Goal: Task Accomplishment & Management: Manage account settings

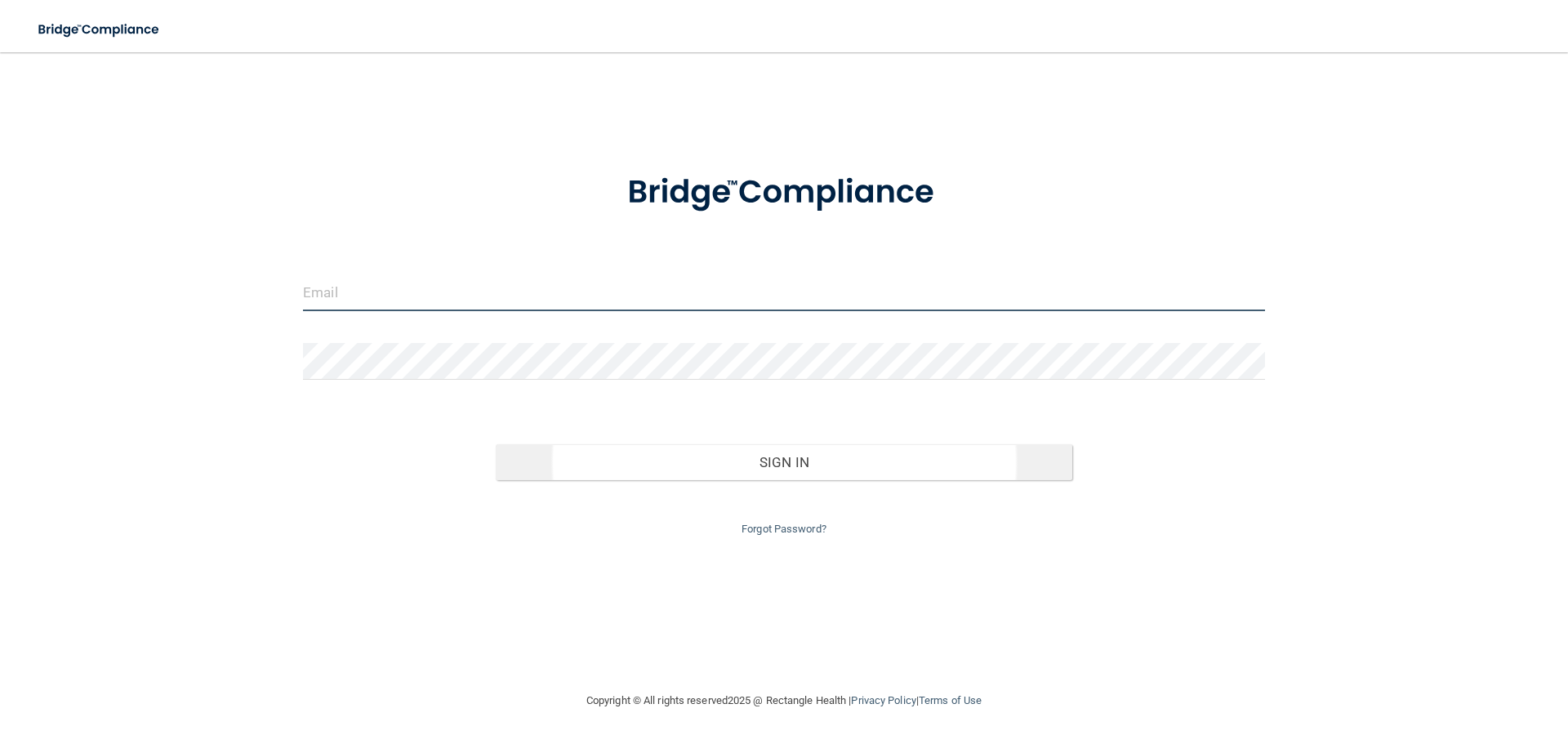
type input "[EMAIL_ADDRESS][DOMAIN_NAME]"
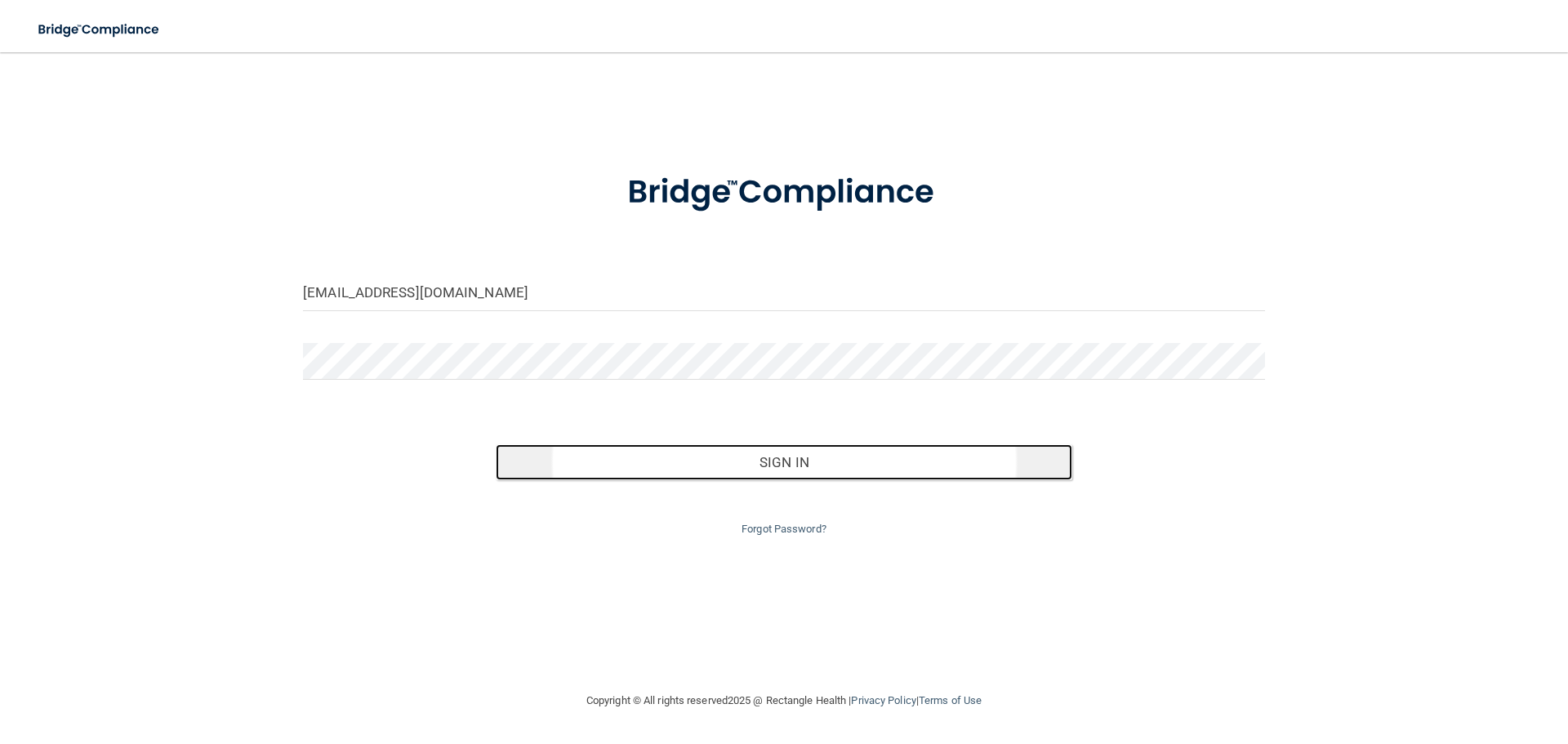
click at [688, 471] on button "Sign In" at bounding box center [784, 462] width 577 height 36
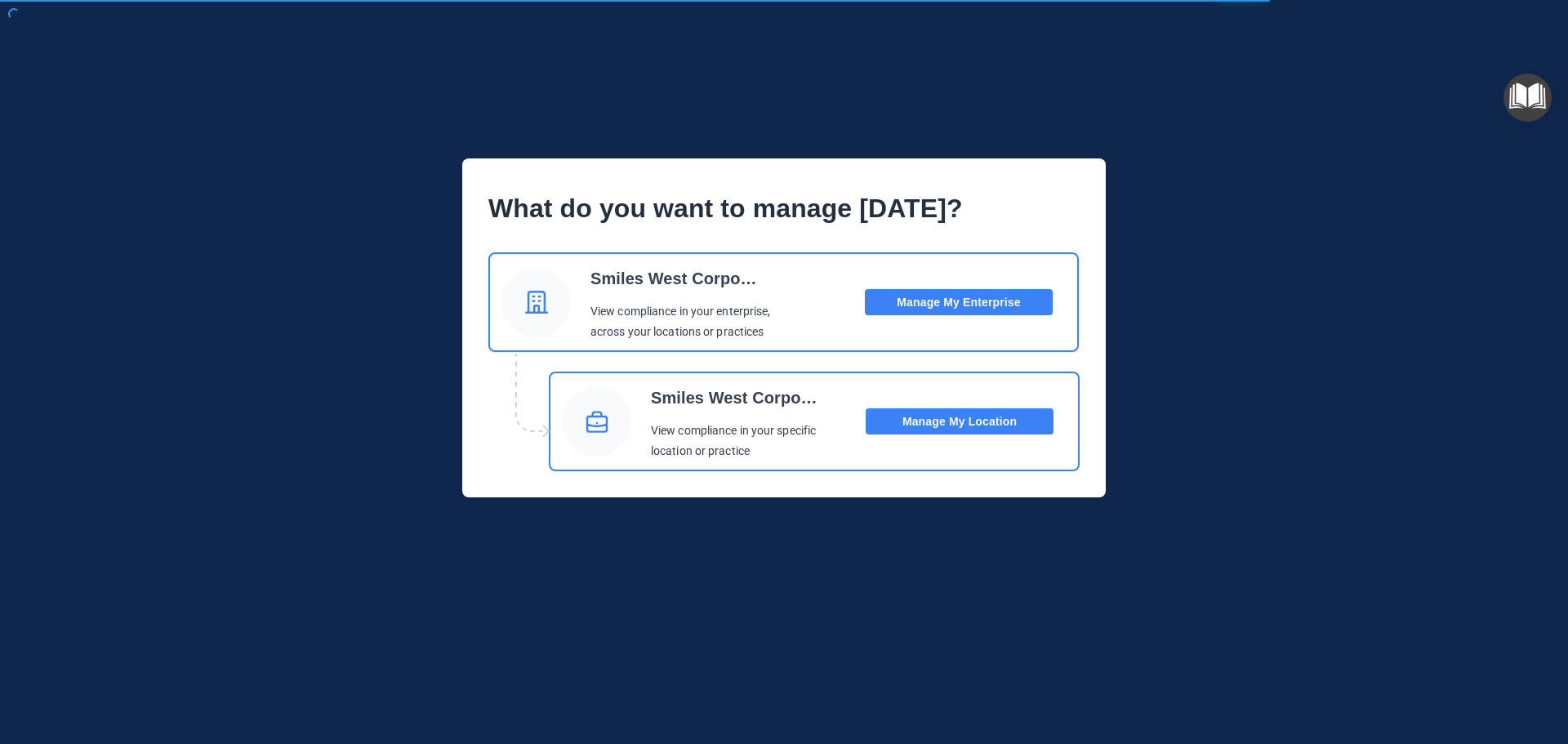
click at [944, 424] on button "Manage My Location" at bounding box center [960, 422] width 188 height 26
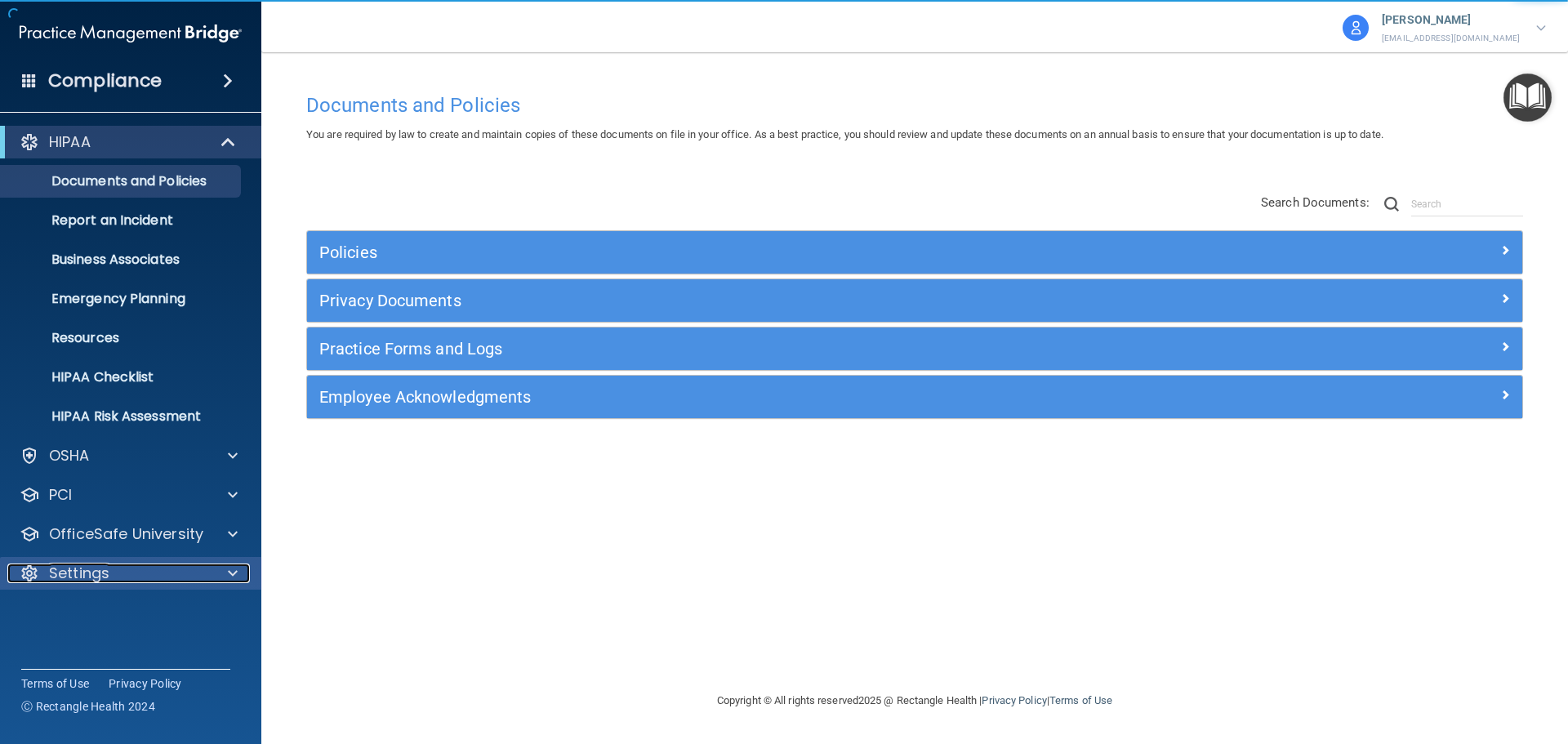
click at [76, 575] on p "Settings" at bounding box center [79, 574] width 60 height 20
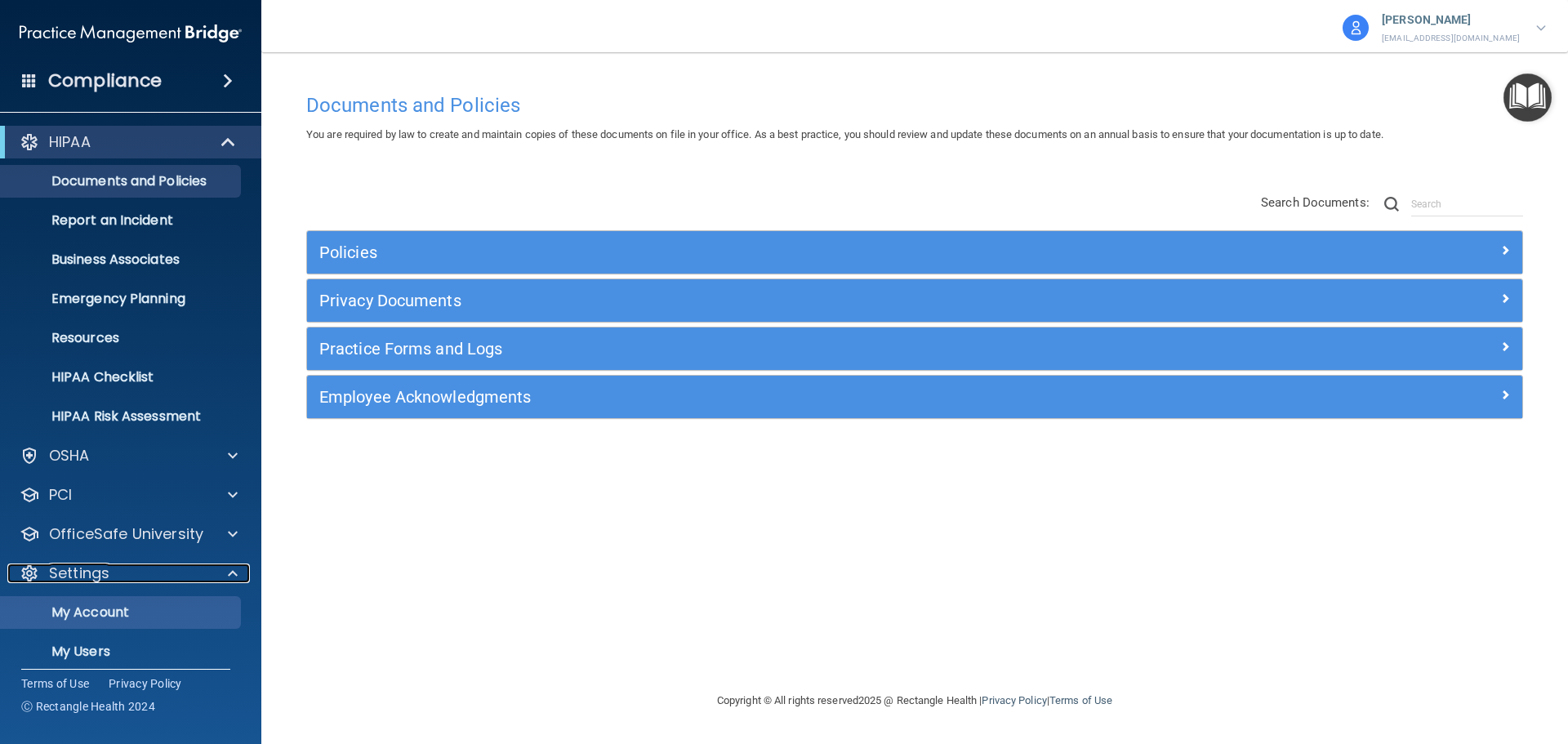
scroll to position [90, 0]
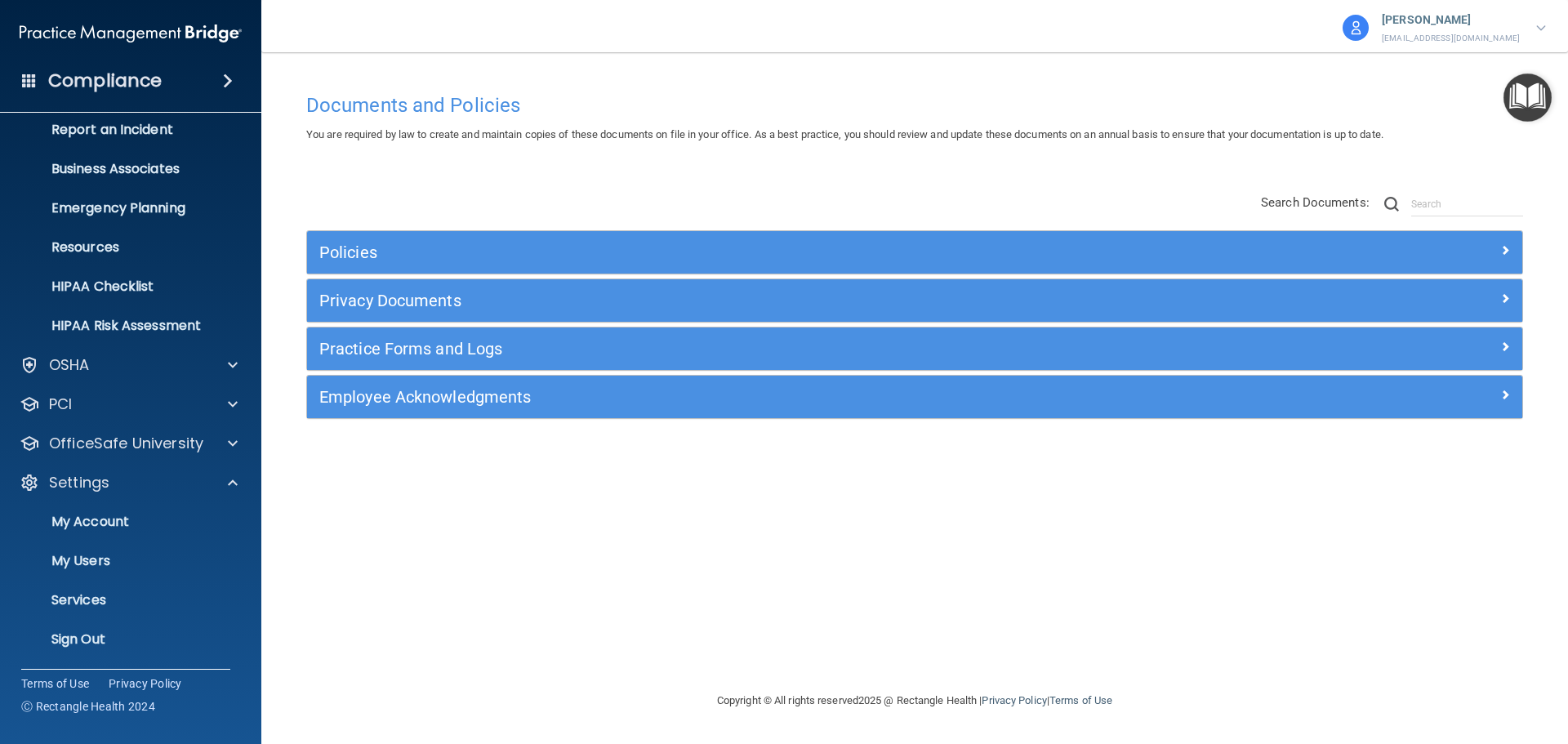
click at [1471, 15] on p "[PERSON_NAME]" at bounding box center [1450, 20] width 138 height 22
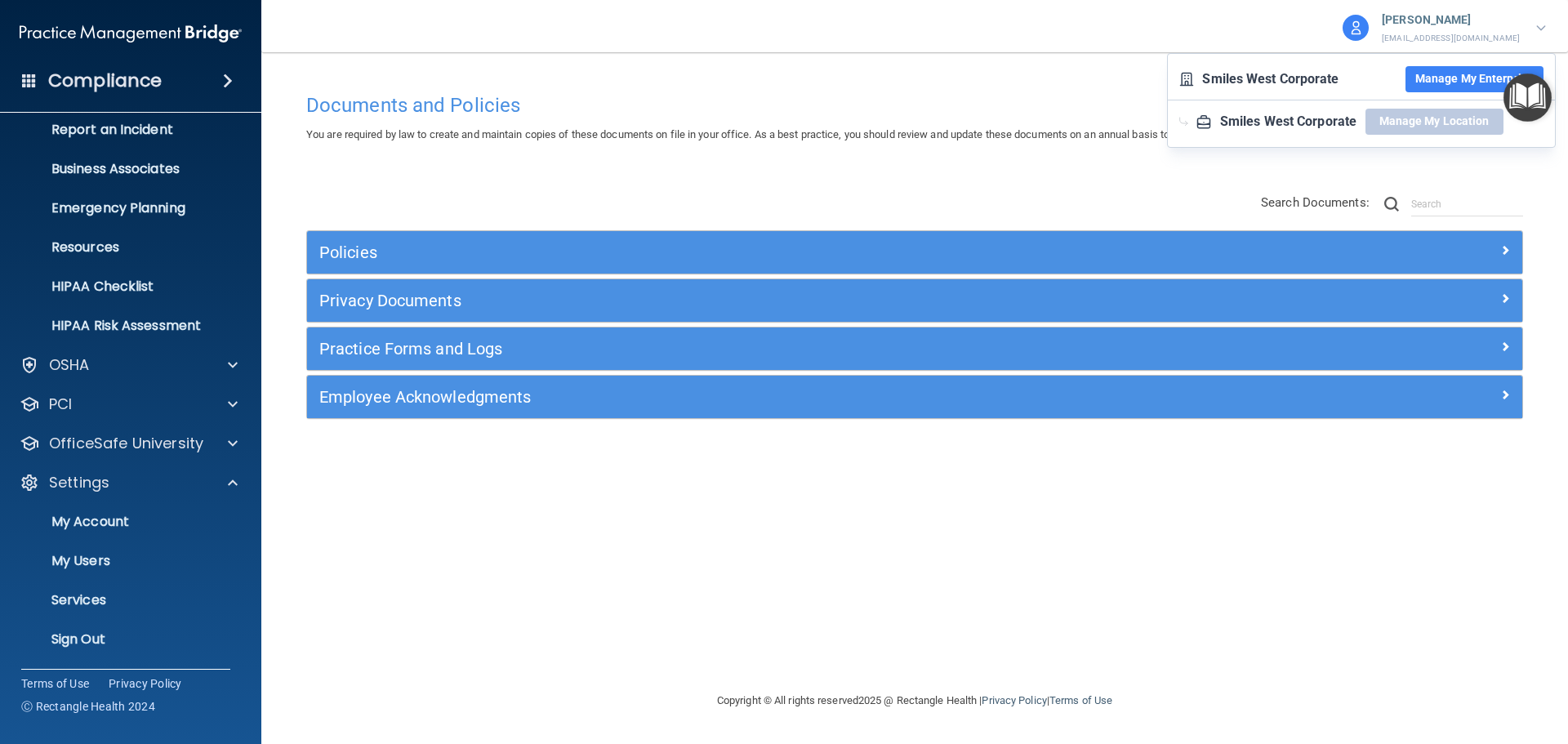
click at [1433, 76] on button "Manage My Enterprise" at bounding box center [1474, 79] width 138 height 26
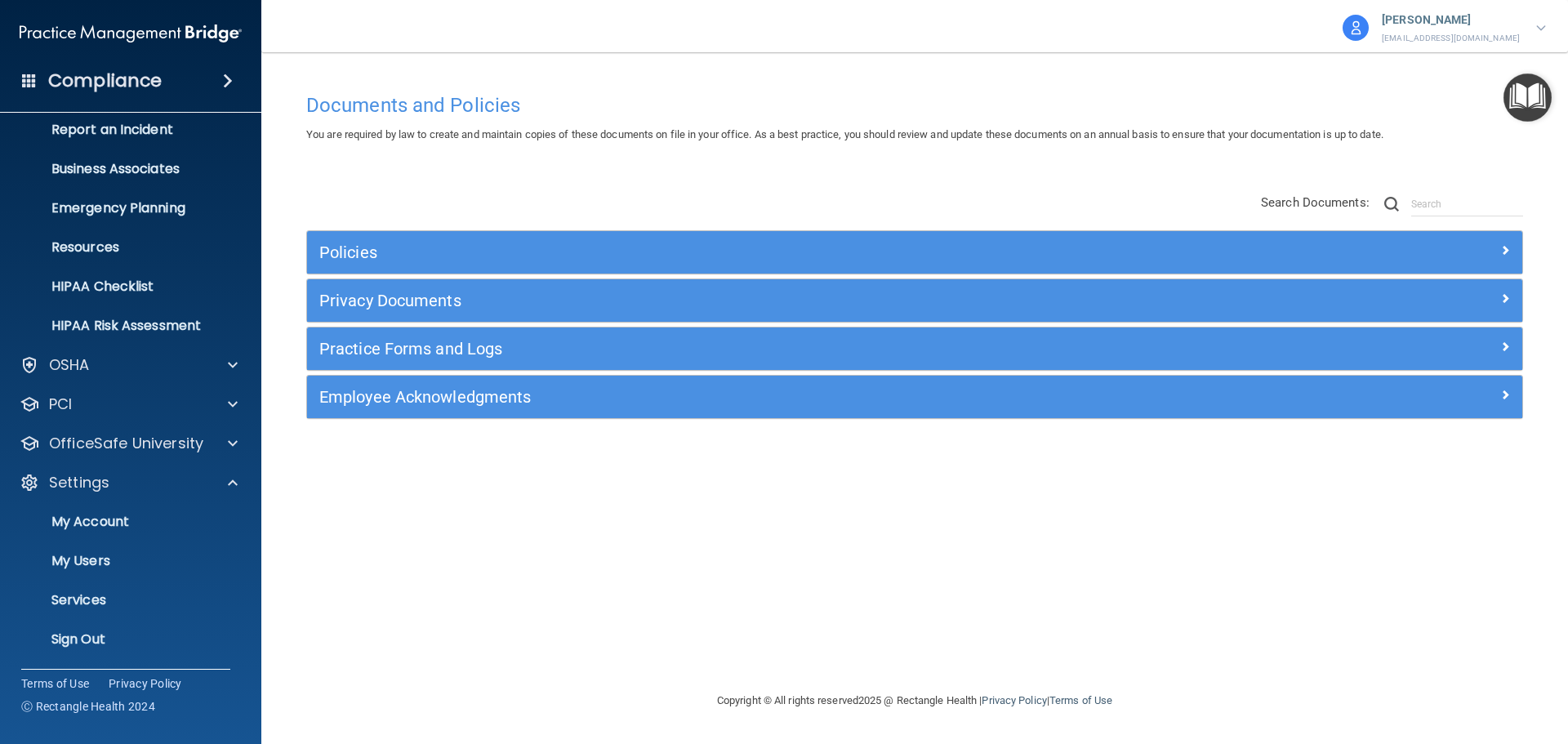
click at [1483, 19] on p "[PERSON_NAME]" at bounding box center [1450, 20] width 138 height 22
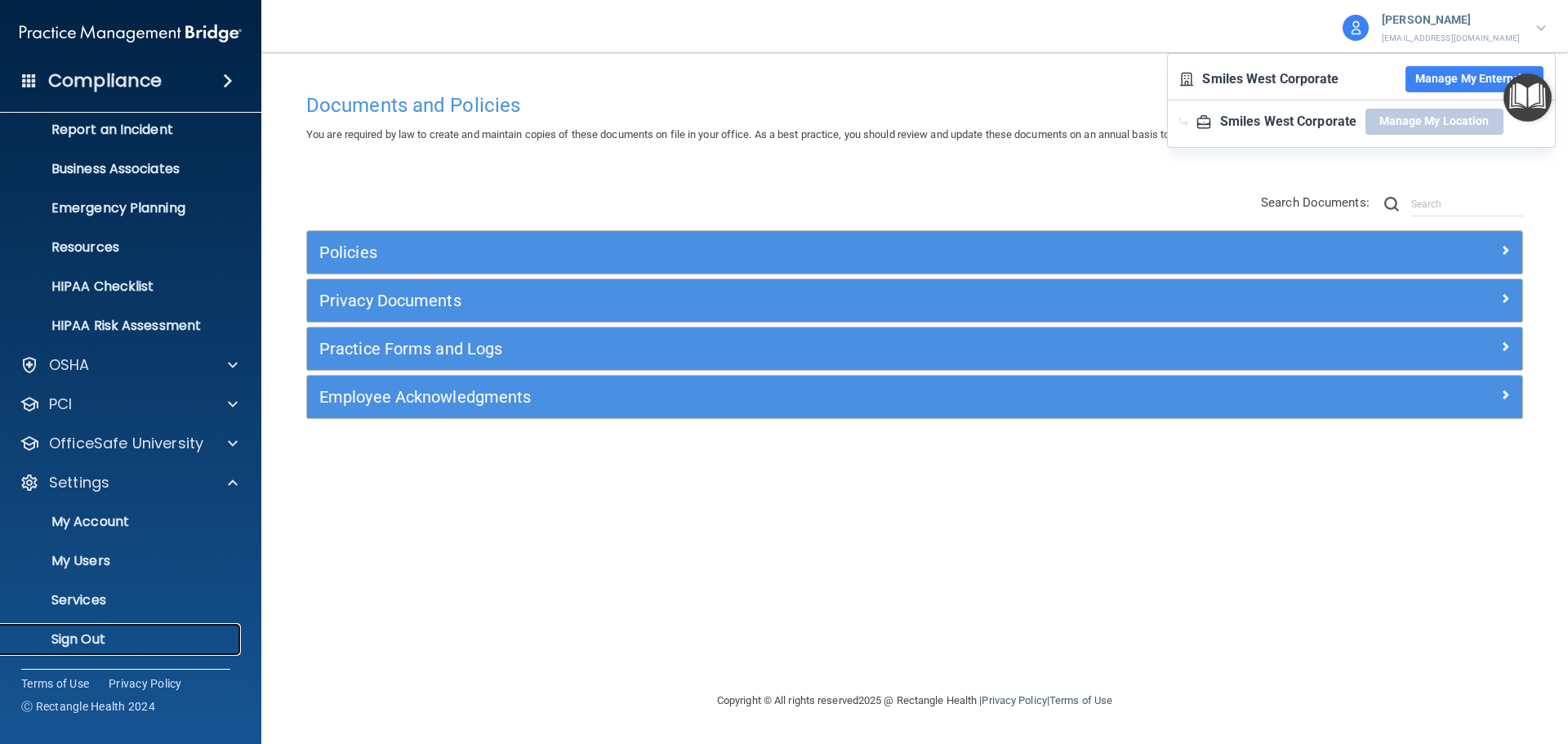
click at [83, 642] on p "Sign Out" at bounding box center [121, 639] width 223 height 16
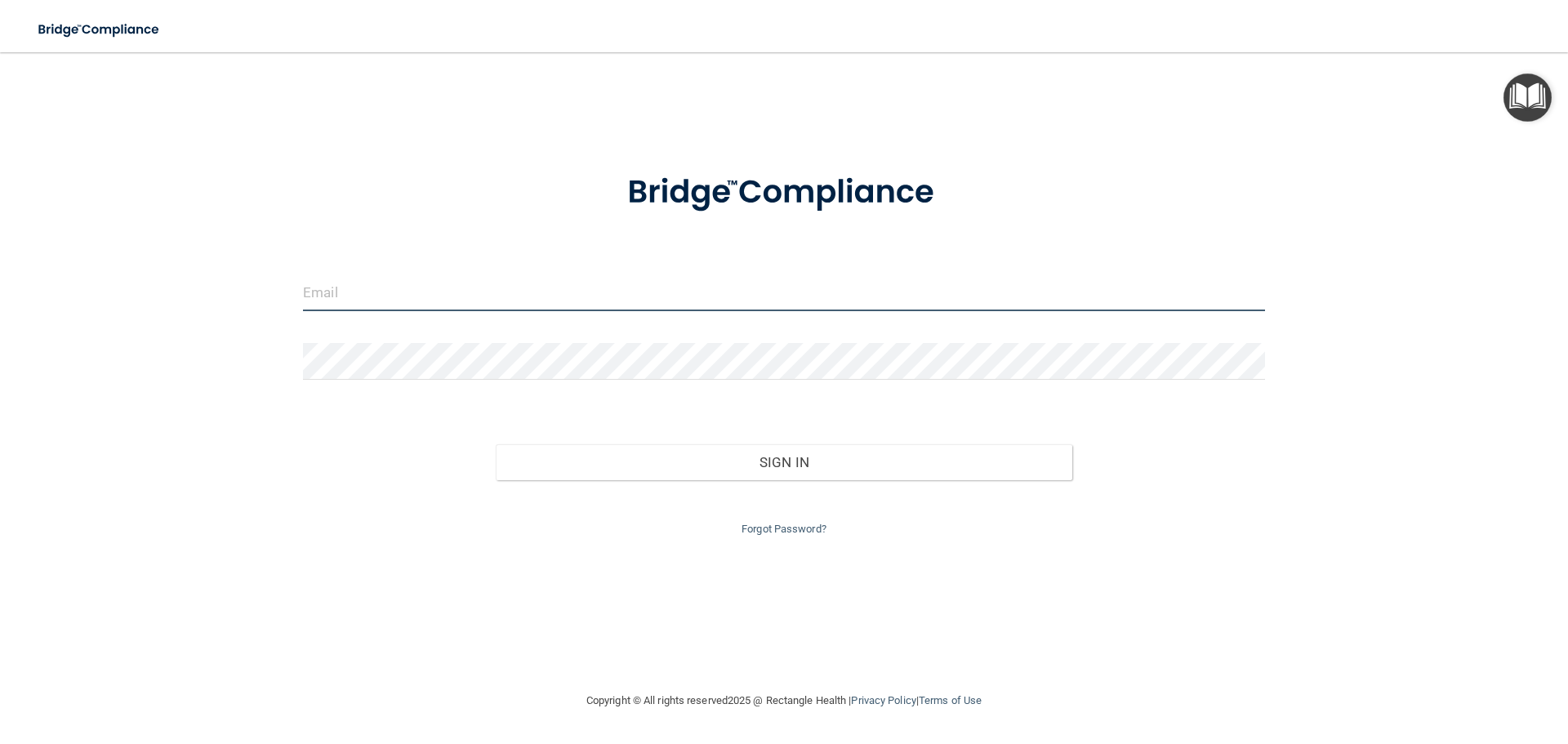
type input "[EMAIL_ADDRESS][DOMAIN_NAME]"
